Goal: Navigation & Orientation: Find specific page/section

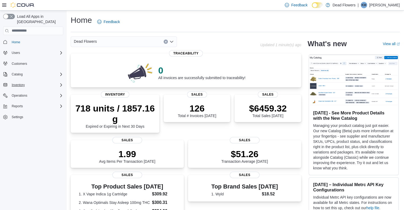
click at [56, 82] on div "Inventory" at bounding box center [37, 85] width 54 height 6
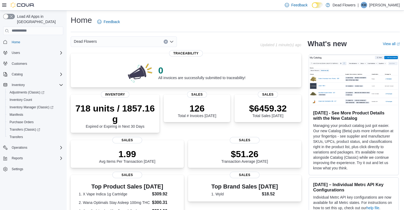
click at [40, 105] on span "Inventory Manager (Classic)" at bounding box center [32, 107] width 44 height 4
